Goal: Find contact information: Find contact information

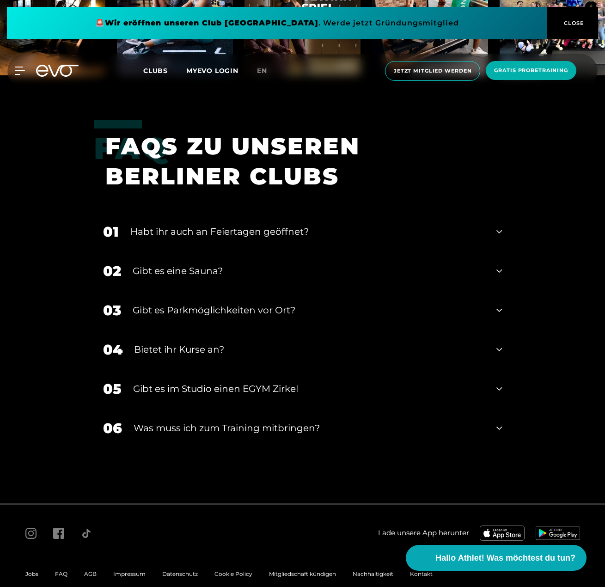
scroll to position [3696, 0]
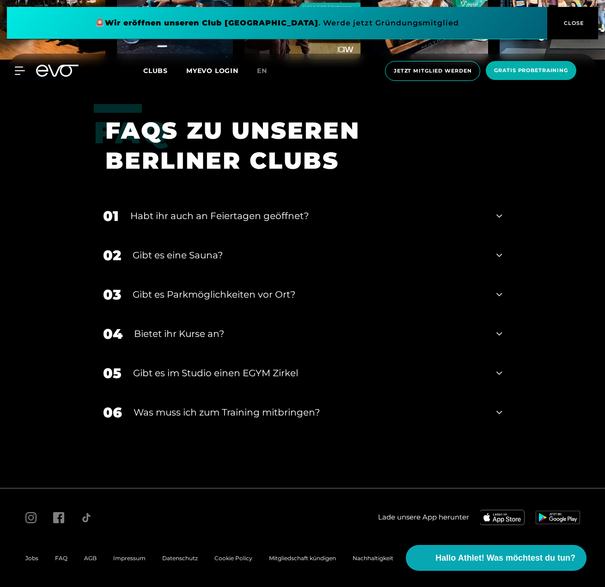
click at [124, 559] on span "Impressum" at bounding box center [129, 558] width 32 height 7
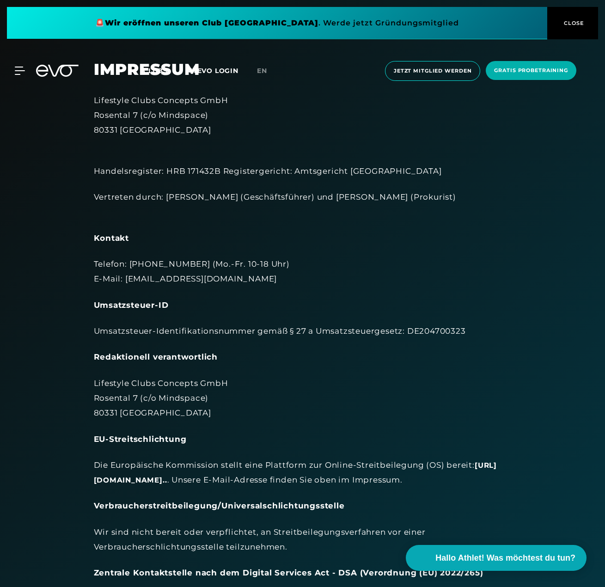
drag, startPoint x: 166, startPoint y: 195, endPoint x: 482, endPoint y: 197, distance: 315.3
click at [482, 197] on div "Vertreten durch: [PERSON_NAME] (Geschäftsführer) und [PERSON_NAME] (Prokurist)" at bounding box center [303, 205] width 418 height 30
copy div "[PERSON_NAME] (Geschäftsführer) und [PERSON_NAME] (Prokurist)"
drag, startPoint x: 223, startPoint y: 278, endPoint x: 125, endPoint y: 276, distance: 98.5
click at [125, 276] on div "Telefon: [PHONE_NUMBER] (Mo.-Fr. 10-18 Uhr) E-Mail: [EMAIL_ADDRESS][DOMAIN_NAME]" at bounding box center [303, 272] width 418 height 30
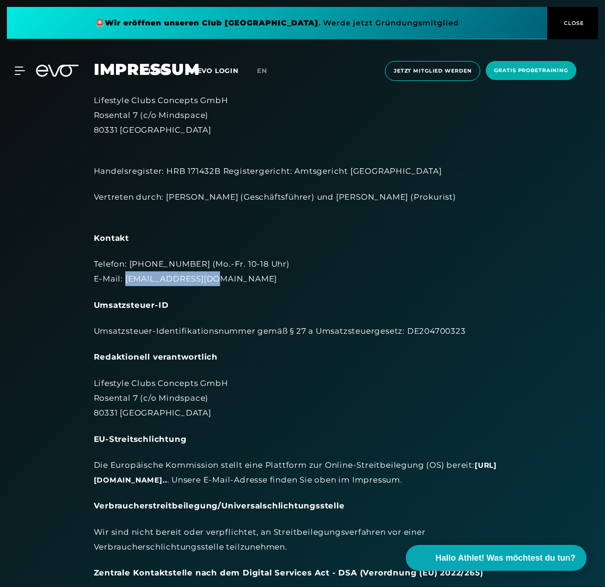
copy div "[EMAIL_ADDRESS][DOMAIN_NAME]"
click at [25, 72] on div "MyEVO Login Über EVO Mitgliedschaften Probetraining TAGESPASS EVO Studios [GEOG…" at bounding box center [14, 71] width 32 height 8
click at [19, 72] on icon at bounding box center [21, 71] width 13 height 8
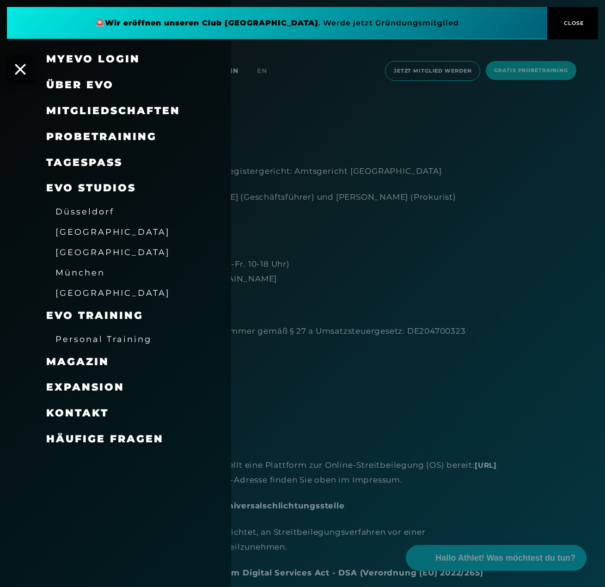
click at [86, 407] on span "Kontakt" at bounding box center [77, 413] width 62 height 12
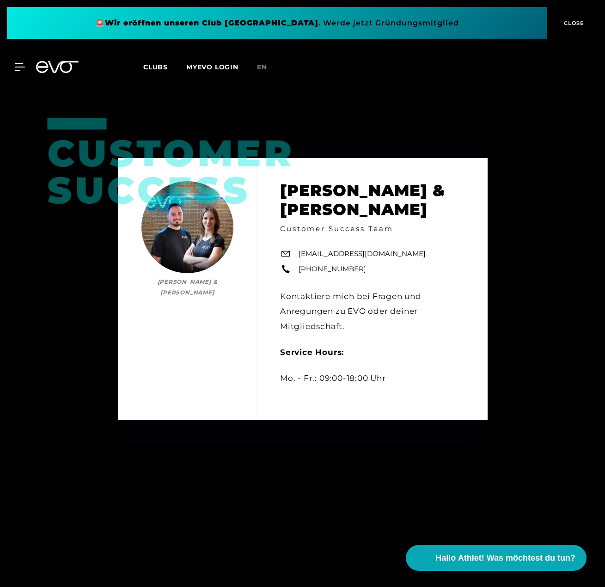
scroll to position [601, 0]
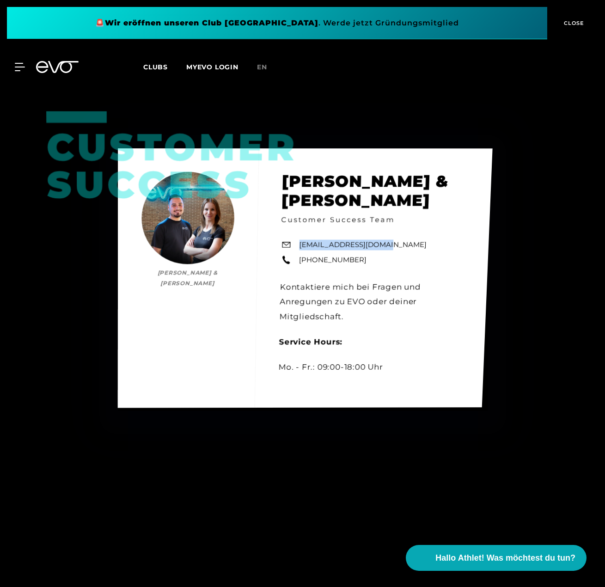
drag, startPoint x: 392, startPoint y: 246, endPoint x: 301, endPoint y: 246, distance: 91.5
click at [301, 246] on div "Customer Success [PERSON_NAME] & [PERSON_NAME] [PERSON_NAME] & [PERSON_NAME] Cu…" at bounding box center [304, 277] width 375 height 259
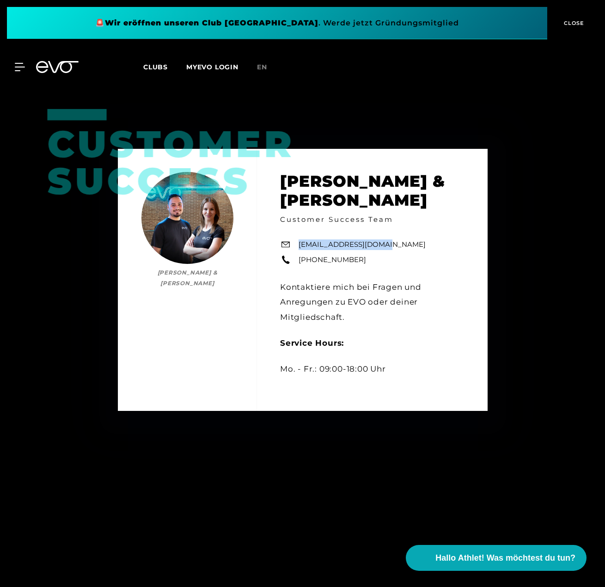
copy link "[EMAIL_ADDRESS][DOMAIN_NAME]"
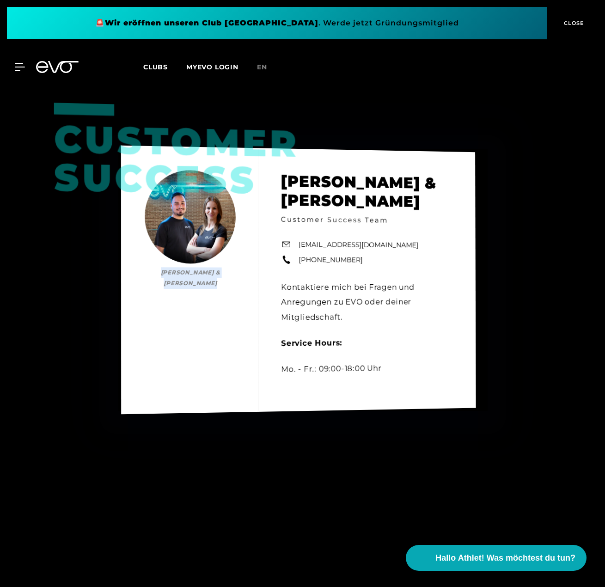
drag, startPoint x: 151, startPoint y: 271, endPoint x: 204, endPoint y: 284, distance: 54.7
click at [204, 284] on div "Customer Success [PERSON_NAME] & [PERSON_NAME] [PERSON_NAME] & [PERSON_NAME] Cu…" at bounding box center [298, 279] width 355 height 269
copy div "[PERSON_NAME] & [PERSON_NAME]"
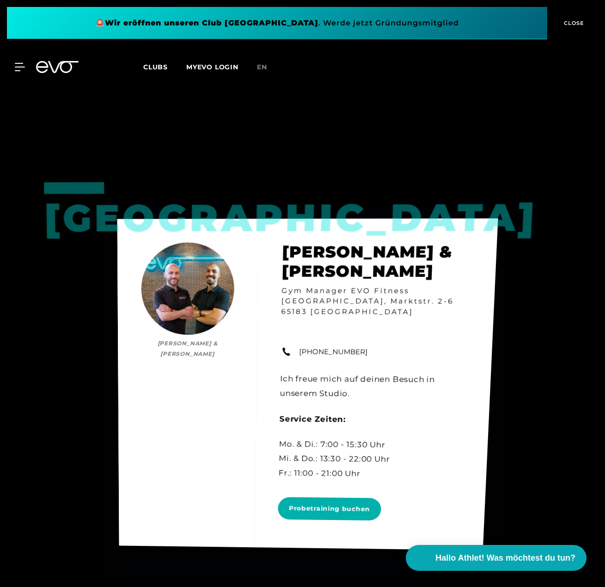
scroll to position [1110, 0]
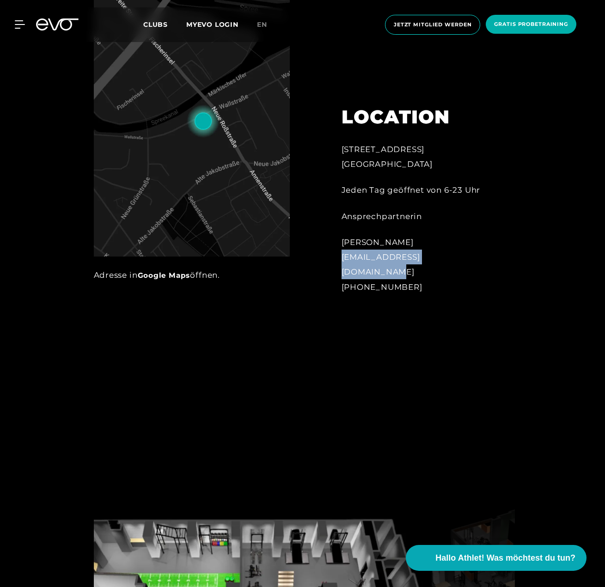
drag, startPoint x: 446, startPoint y: 273, endPoint x: 344, endPoint y: 272, distance: 102.6
click at [344, 272] on div "Duc Hien Ma spittelmarkt@evofitness.de +49 172 7464928" at bounding box center [418, 265] width 152 height 60
copy div "[EMAIL_ADDRESS][DOMAIN_NAME]"
click at [364, 258] on div "Duc Hien Ma spittelmarkt@evofitness.de +49 172 7464928" at bounding box center [418, 265] width 152 height 60
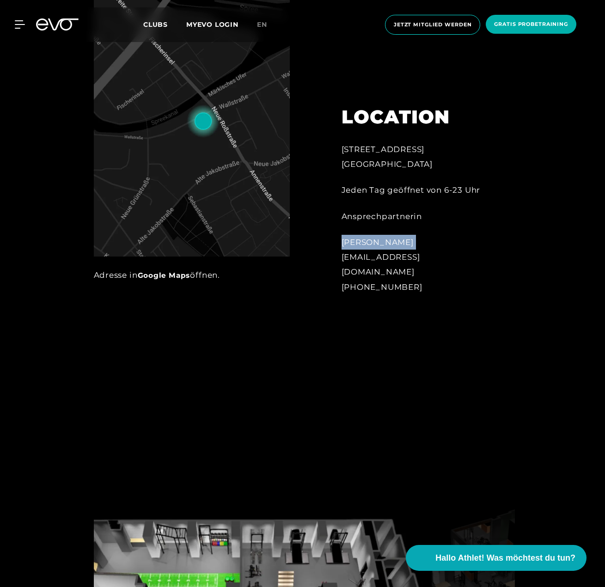
click at [364, 258] on div "Duc Hien Ma spittelmarkt@evofitness.de +49 172 7464928" at bounding box center [418, 265] width 152 height 60
copy div "[PERSON_NAME]"
